Goal: Information Seeking & Learning: Learn about a topic

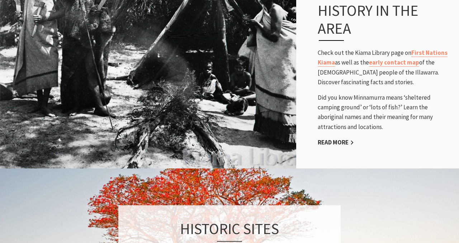
scroll to position [580, 0]
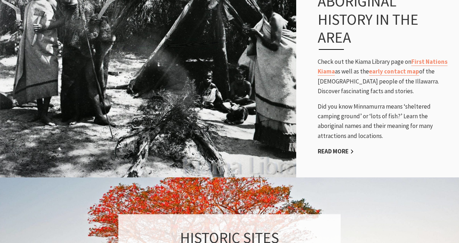
click at [331, 145] on div "Aboriginal history in the area Check out the Kiama Library page on First Nation…" at bounding box center [384, 74] width 148 height 193
click at [330, 147] on link "Read More" at bounding box center [335, 151] width 36 height 8
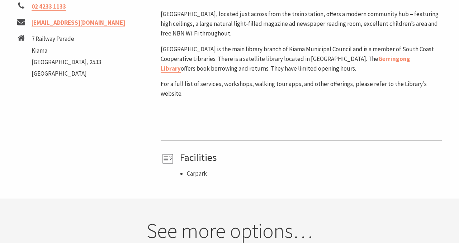
scroll to position [317, 0]
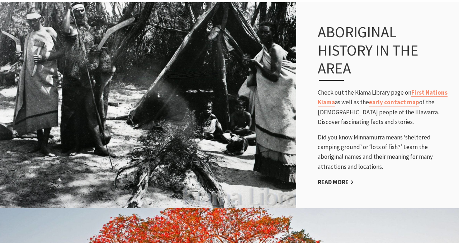
scroll to position [547, 0]
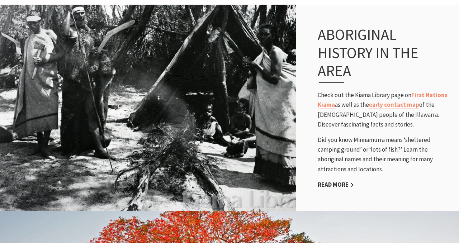
click at [335, 177] on div "Aboriginal history in the area Check out the Kiama Library page on First Nation…" at bounding box center [384, 107] width 148 height 193
click at [432, 91] on link "First Nations Kiama" at bounding box center [382, 100] width 130 height 18
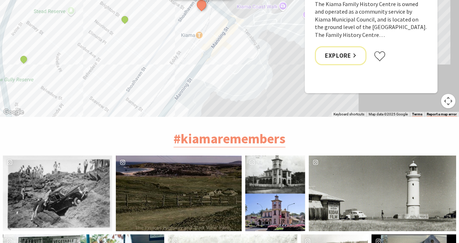
scroll to position [1598, 0]
